Goal: Task Accomplishment & Management: Use online tool/utility

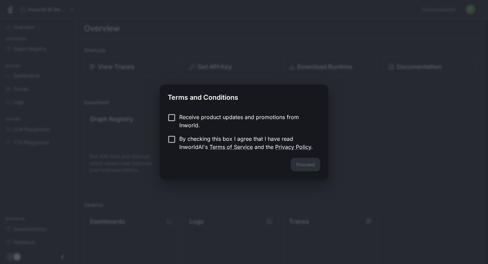
click at [187, 122] on p "Receive product updates and promotions from Inworld." at bounding box center [247, 121] width 136 height 16
click at [302, 163] on button "Proceed" at bounding box center [306, 165] width 30 height 14
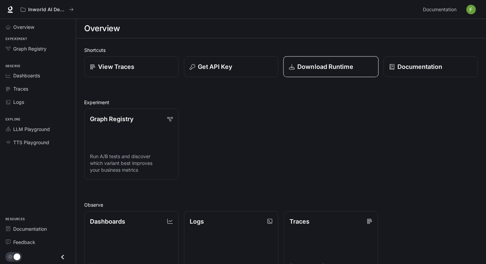
click at [287, 74] on link "Download Runtime" at bounding box center [330, 66] width 95 height 21
click at [256, 130] on div "Graph Registry Run A/B tests and discover which variant best improves your busi…" at bounding box center [278, 141] width 399 height 76
click at [37, 105] on div "Logs" at bounding box center [41, 101] width 57 height 7
